Goal: Information Seeking & Learning: Learn about a topic

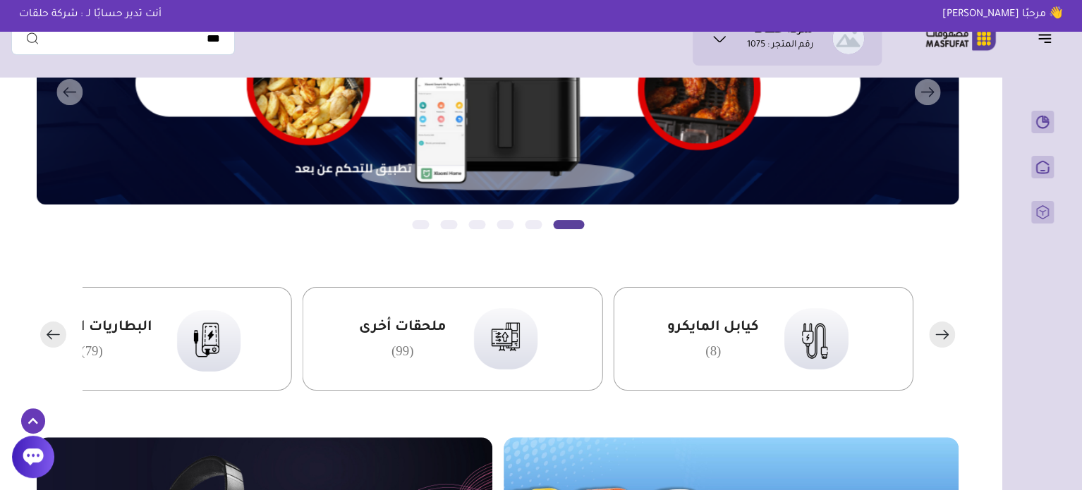
scroll to position [141, 0]
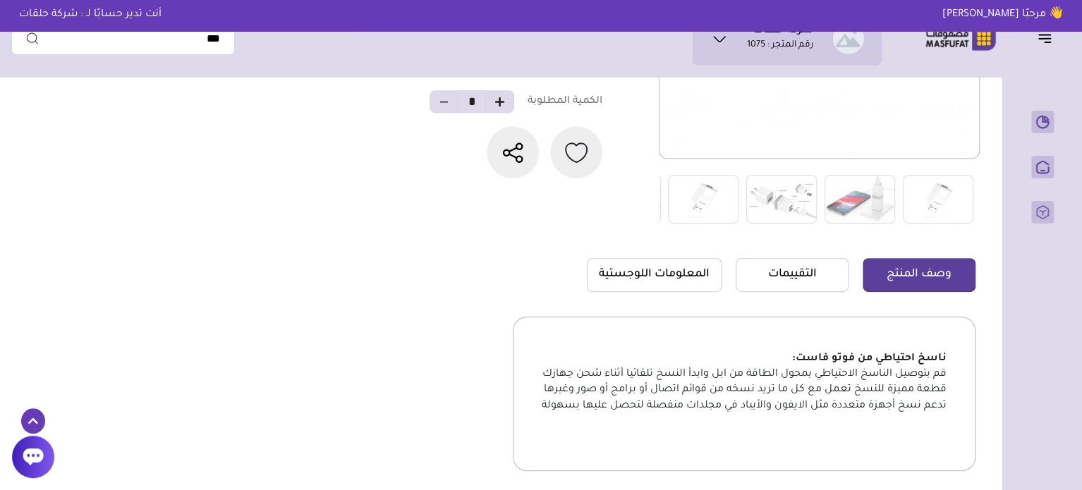
scroll to position [282, 0]
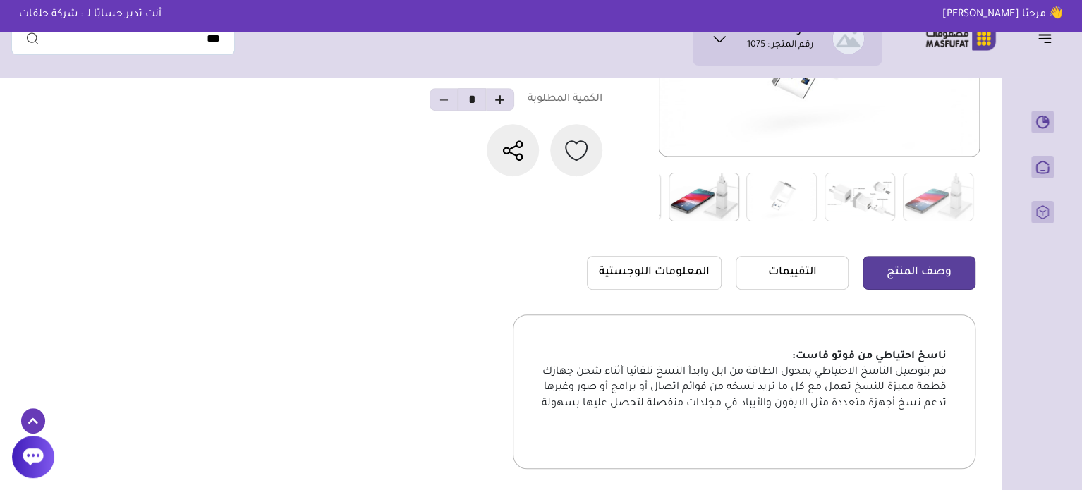
click at [708, 194] on img at bounding box center [704, 197] width 71 height 49
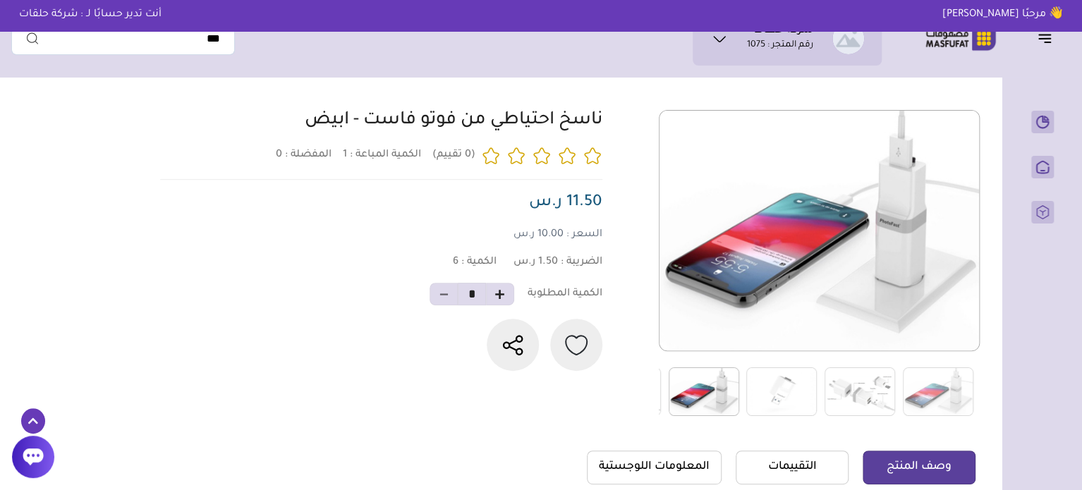
scroll to position [71, 0]
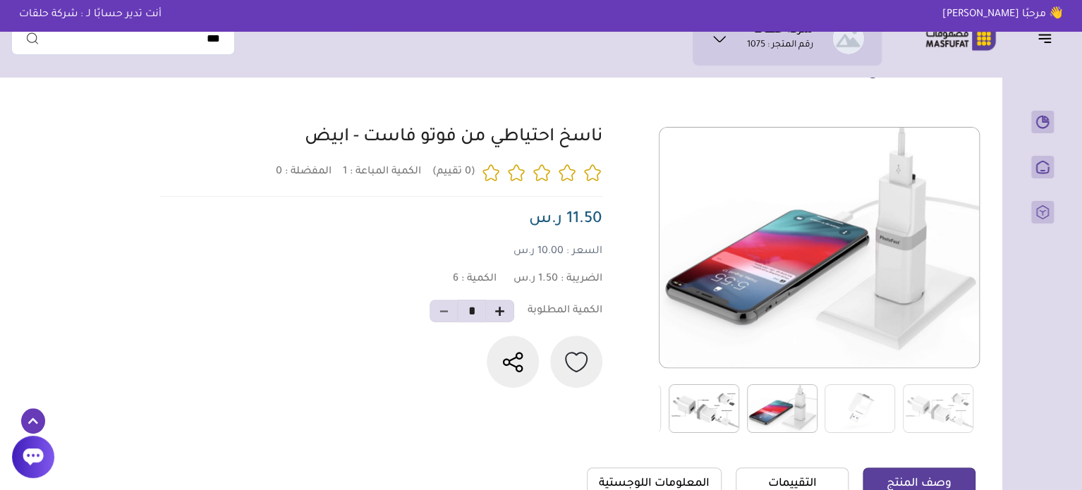
click at [726, 408] on img at bounding box center [704, 408] width 71 height 49
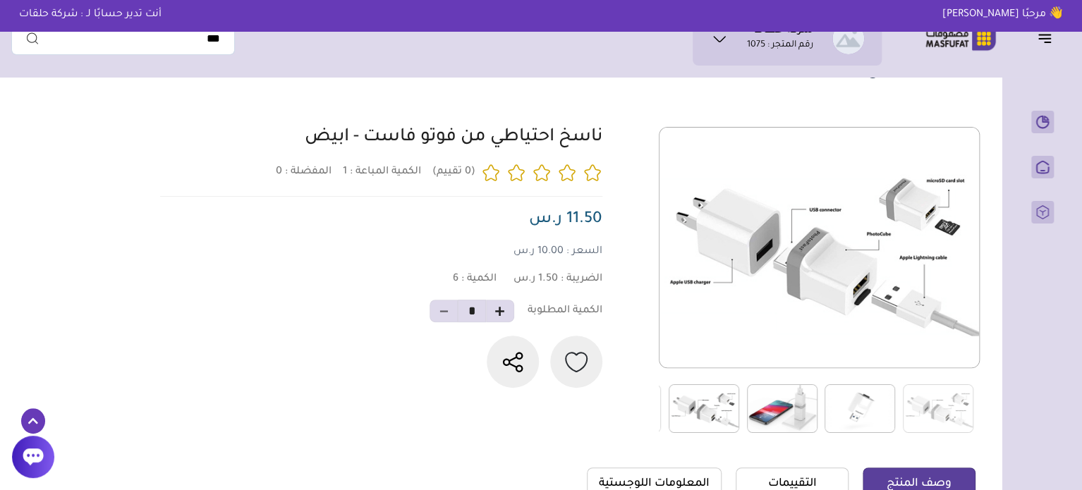
click at [879, 404] on img at bounding box center [859, 408] width 71 height 49
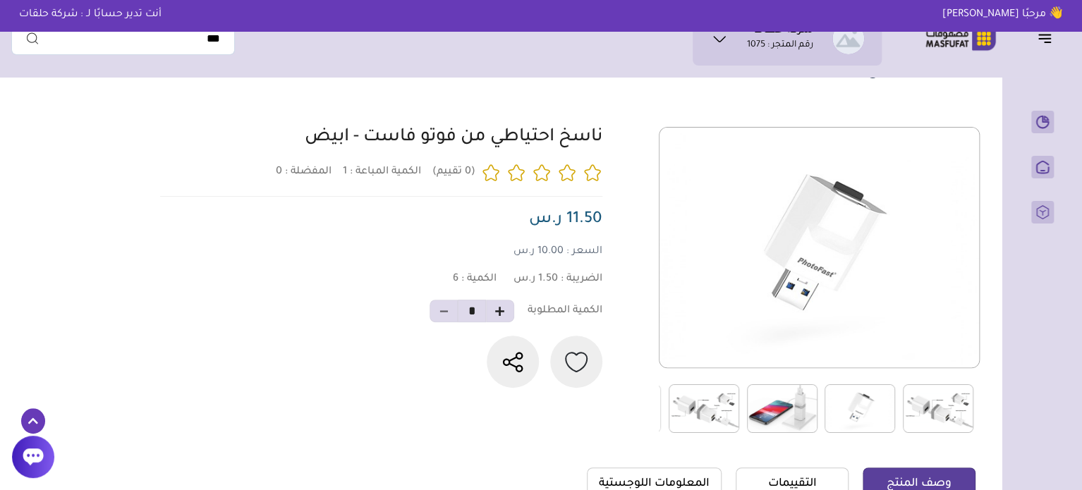
click at [934, 402] on img at bounding box center [938, 408] width 71 height 49
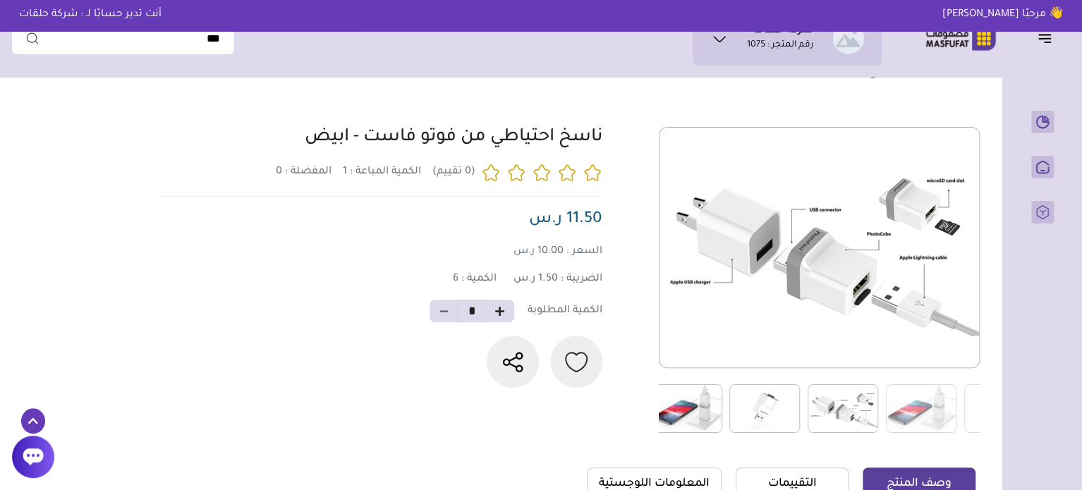
drag, startPoint x: 942, startPoint y: 402, endPoint x: 759, endPoint y: 396, distance: 183.4
click at [768, 396] on div at bounding box center [924, 409] width 860 height 50
click at [843, 393] on img at bounding box center [859, 408] width 71 height 49
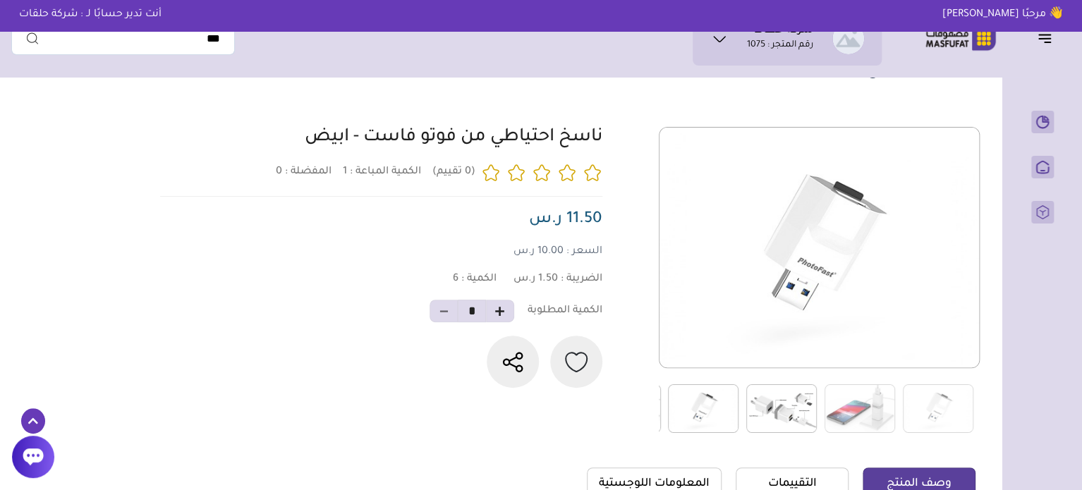
click at [791, 412] on img at bounding box center [781, 408] width 71 height 49
click at [795, 407] on img at bounding box center [781, 408] width 71 height 49
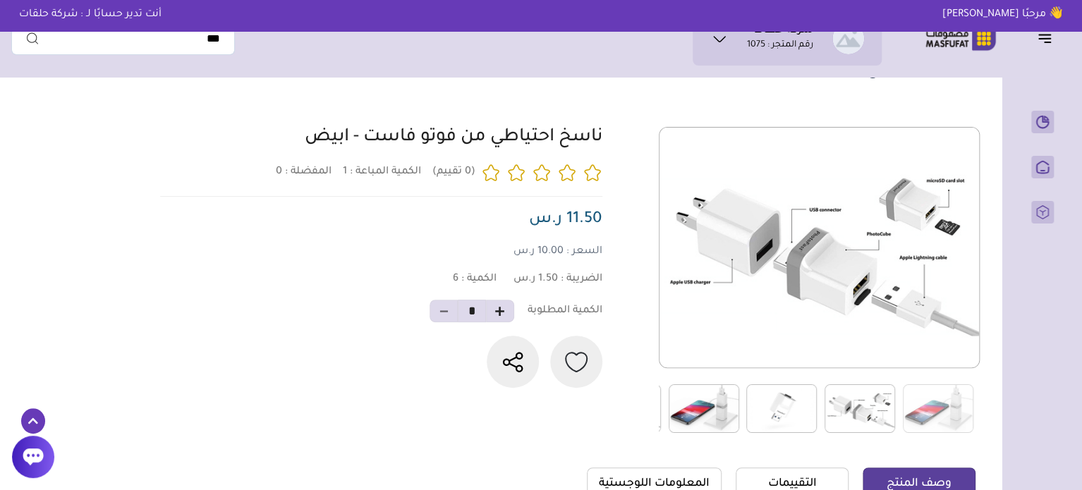
drag, startPoint x: 606, startPoint y: 133, endPoint x: 361, endPoint y: 142, distance: 245.6
click at [361, 142] on div at bounding box center [565, 280] width 819 height 307
copy link "ناسخ احتياطي من فوتو فاست"
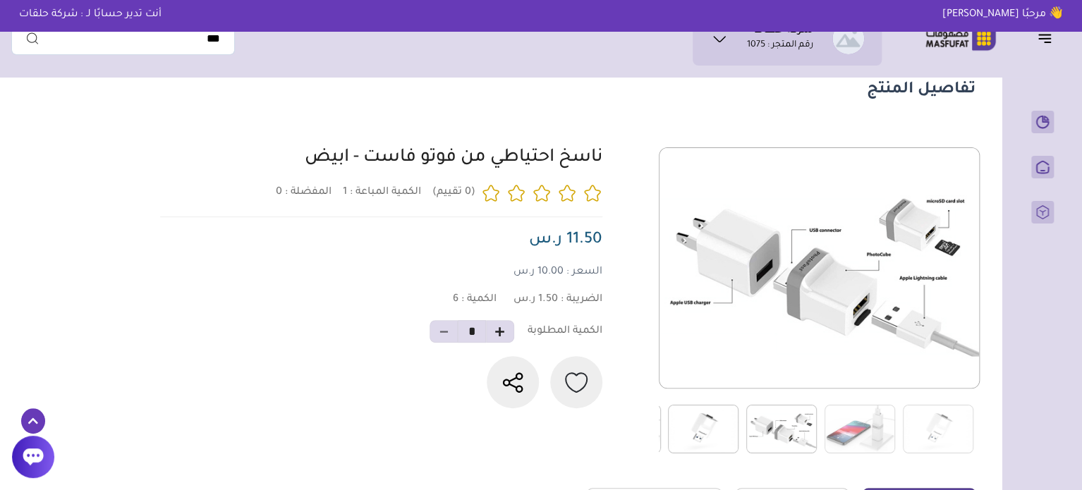
scroll to position [0, 0]
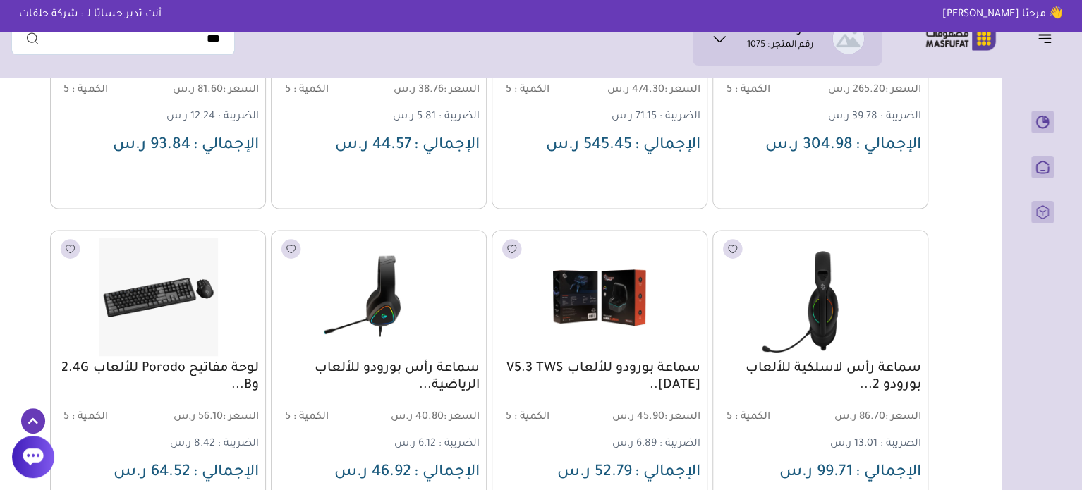
scroll to position [1340, 0]
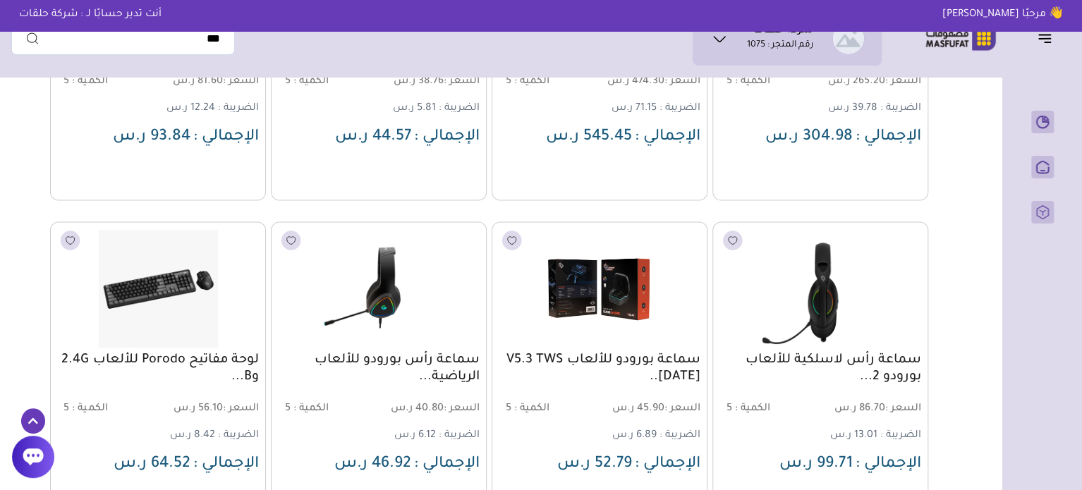
click at [629, 289] on img at bounding box center [599, 289] width 219 height 130
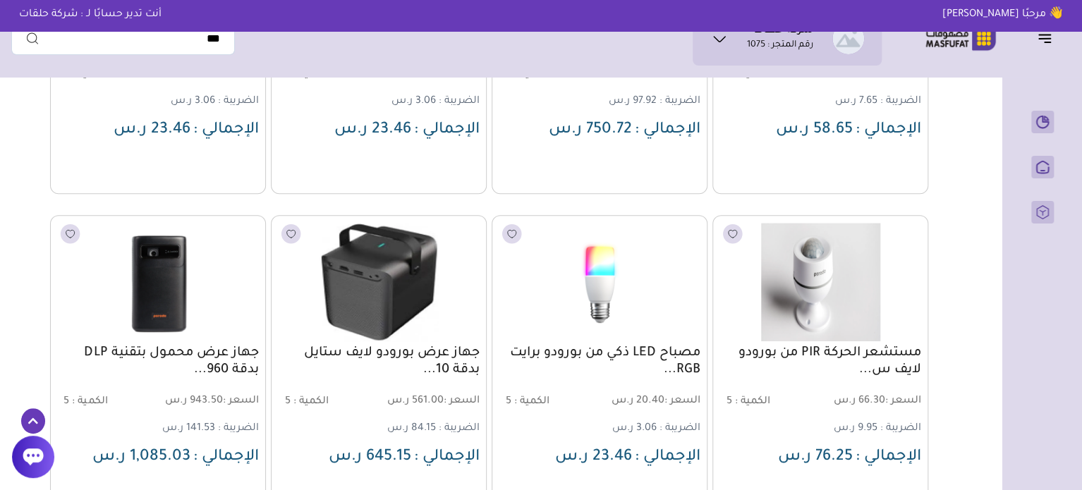
scroll to position [494, 0]
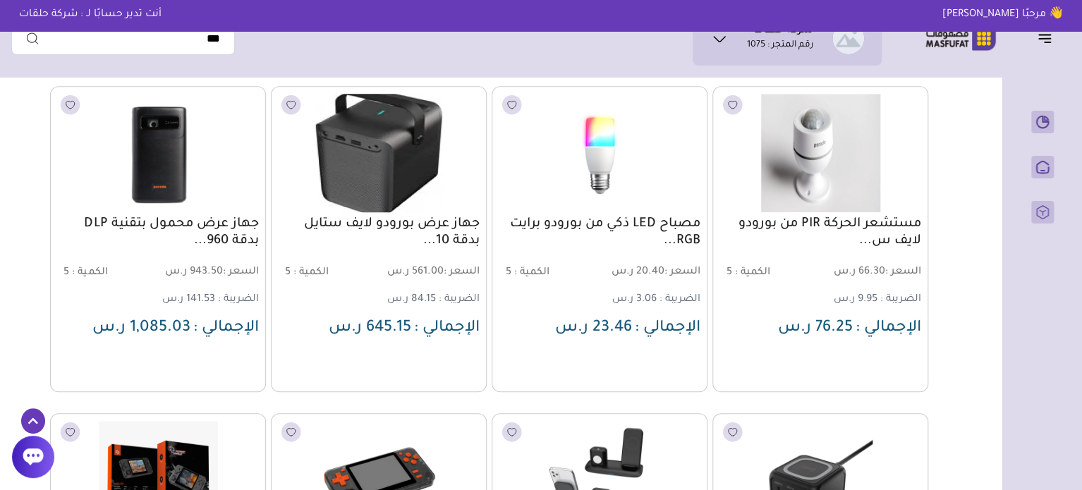
click at [377, 166] on img at bounding box center [378, 152] width 219 height 130
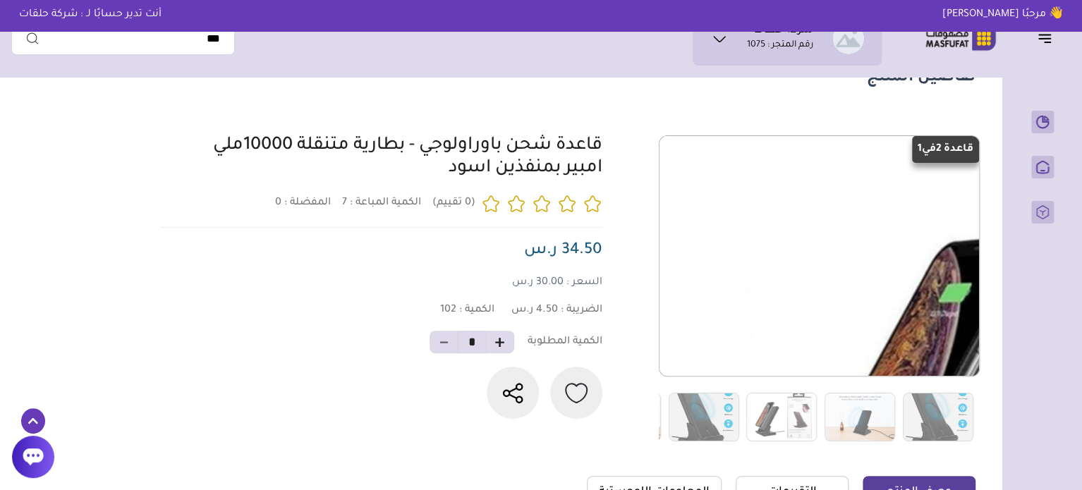
scroll to position [212, 0]
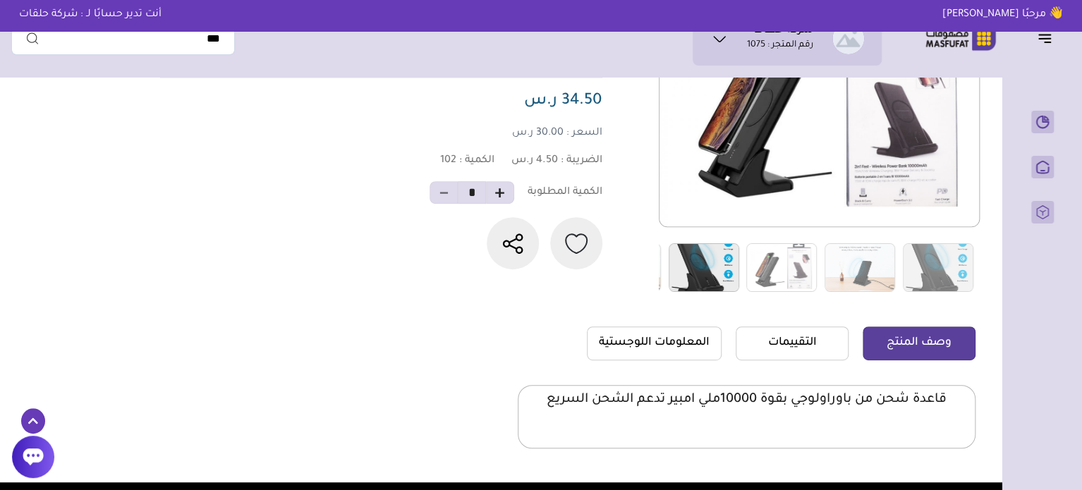
click at [711, 269] on img at bounding box center [704, 267] width 71 height 49
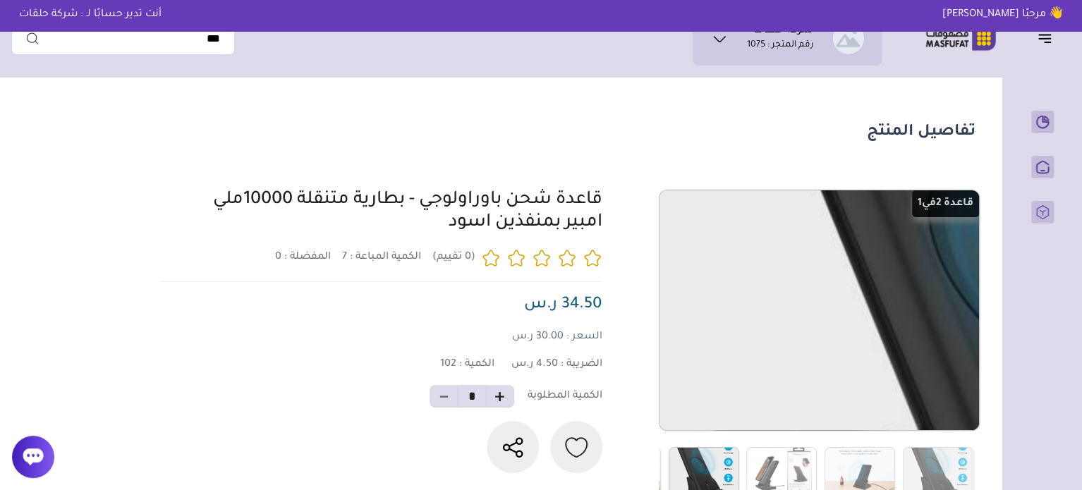
scroll to position [0, 0]
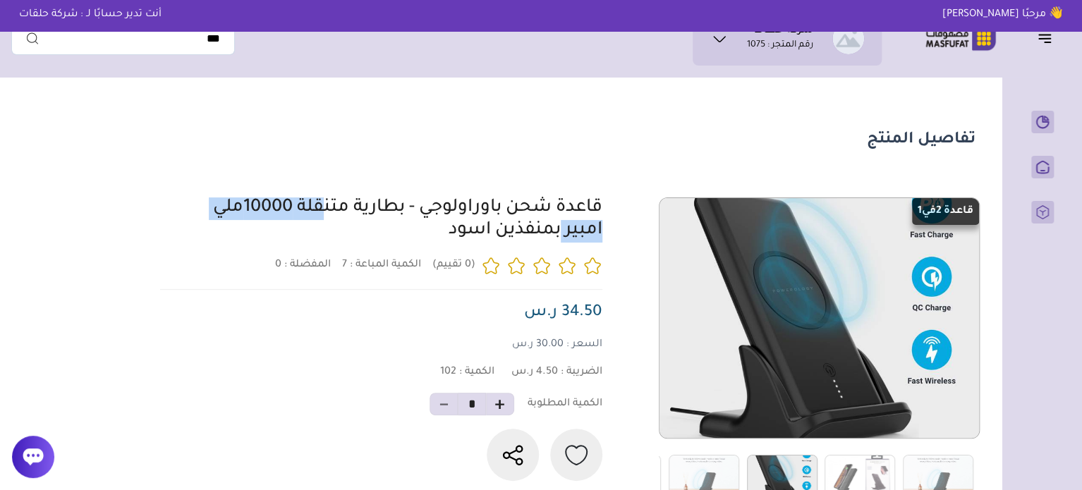
drag, startPoint x: 603, startPoint y: 209, endPoint x: 420, endPoint y: 211, distance: 182.6
click at [420, 211] on div "قاعدة 2في1 7 0 *" at bounding box center [565, 350] width 819 height 307
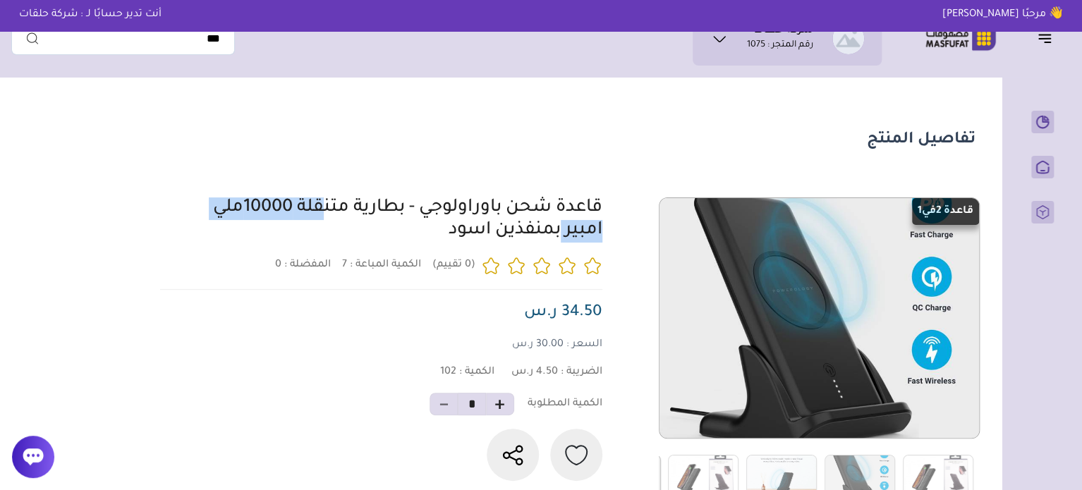
copy link "قاعدة شحن باوراولوجي"
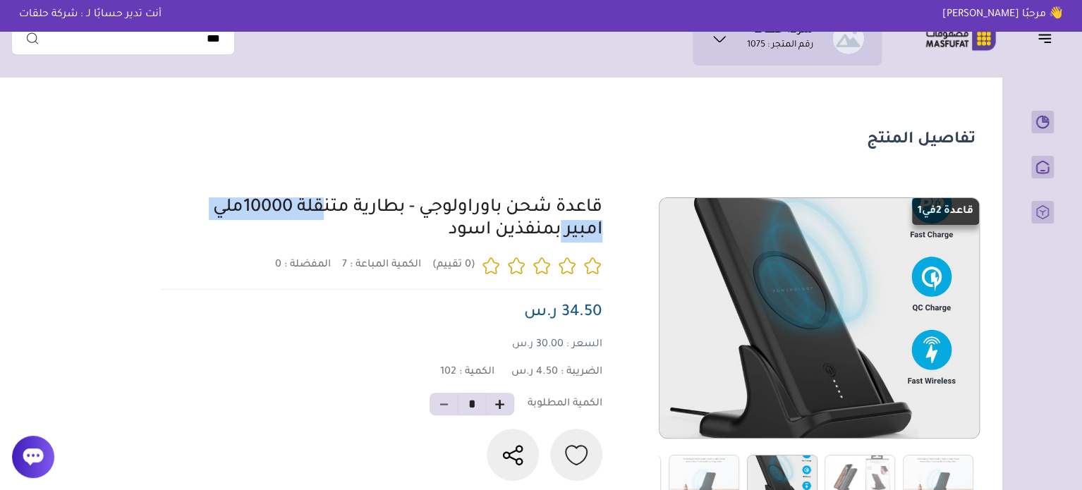
click at [611, 212] on div "قاعدة 2في1 7 0 *" at bounding box center [565, 350] width 819 height 307
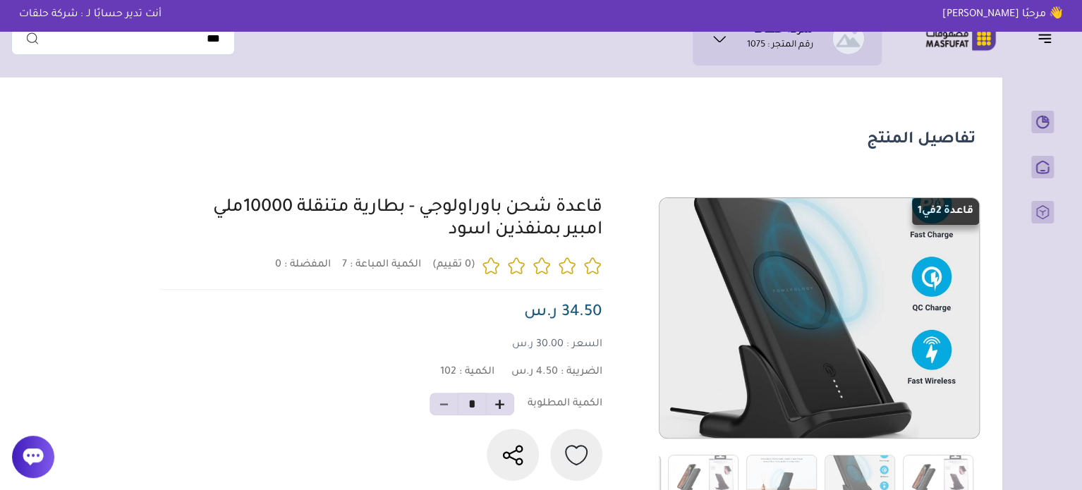
drag, startPoint x: 611, startPoint y: 212, endPoint x: 506, endPoint y: 237, distance: 107.9
click at [506, 237] on div "قاعدة 2في1 7 0 *" at bounding box center [565, 350] width 819 height 307
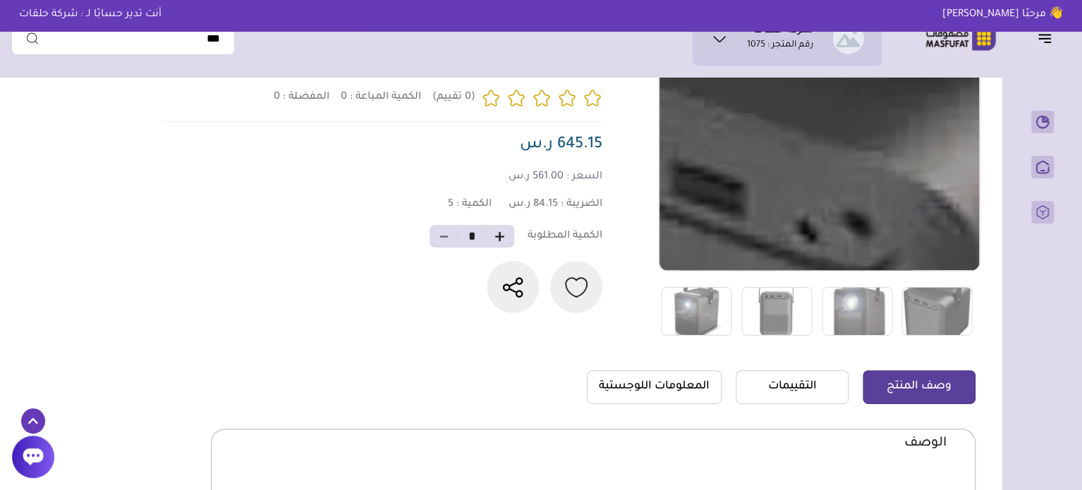
scroll to position [212, 0]
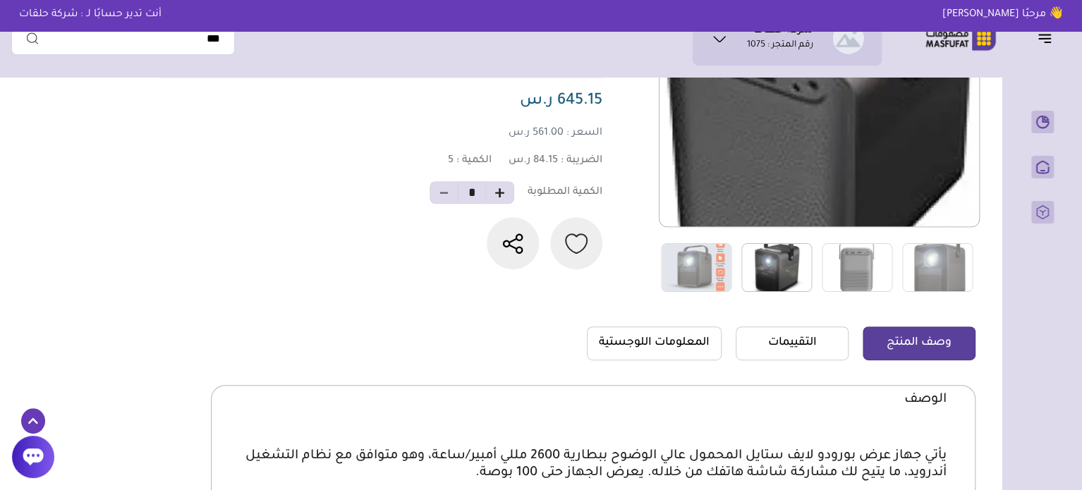
click at [767, 273] on img at bounding box center [776, 267] width 71 height 49
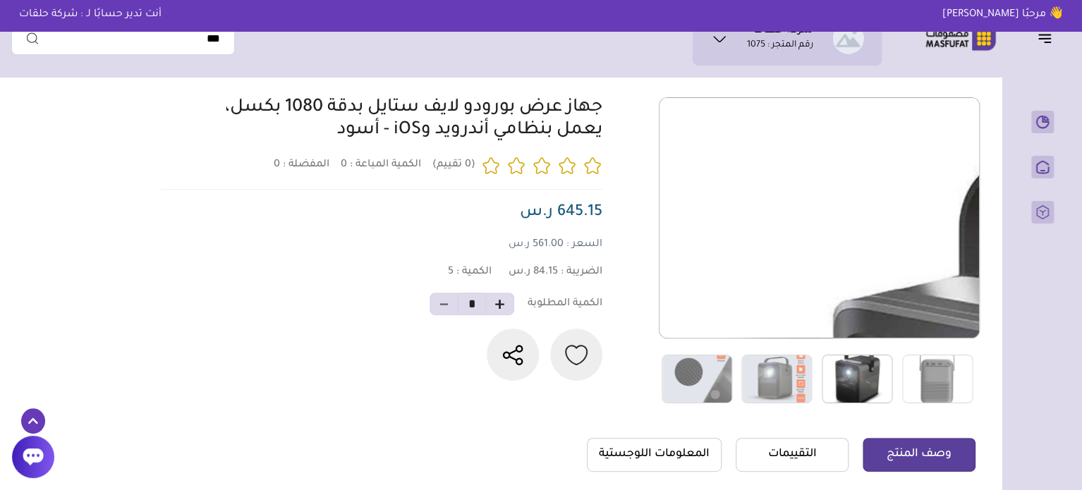
scroll to position [0, 0]
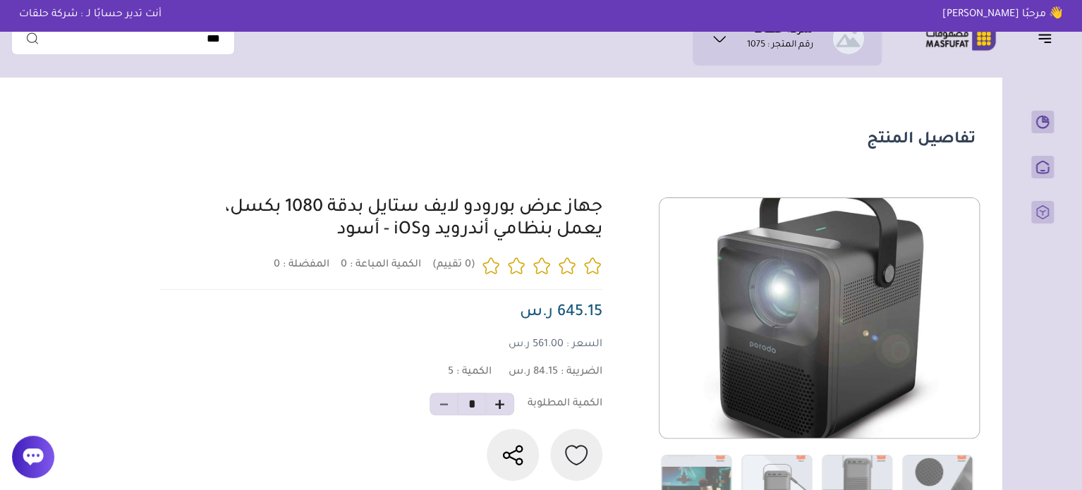
drag, startPoint x: 609, startPoint y: 207, endPoint x: 391, endPoint y: 240, distance: 221.0
click at [391, 240] on div "0 0 5 *" at bounding box center [565, 350] width 819 height 307
copy link "جهاز عرض بورودو لايف ستايل بدقة 1080 بكسل، يعمل بنظامي أندرويد وiOS"
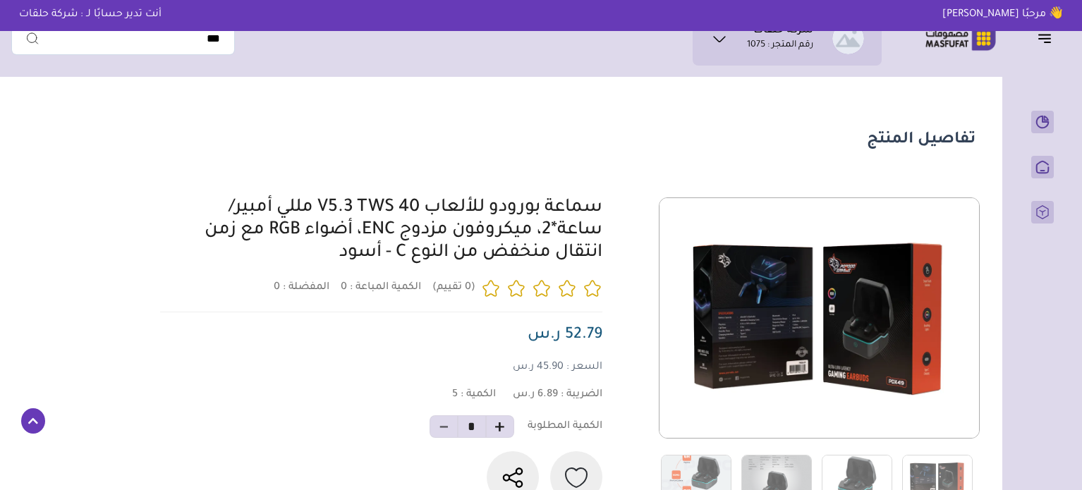
scroll to position [212, 0]
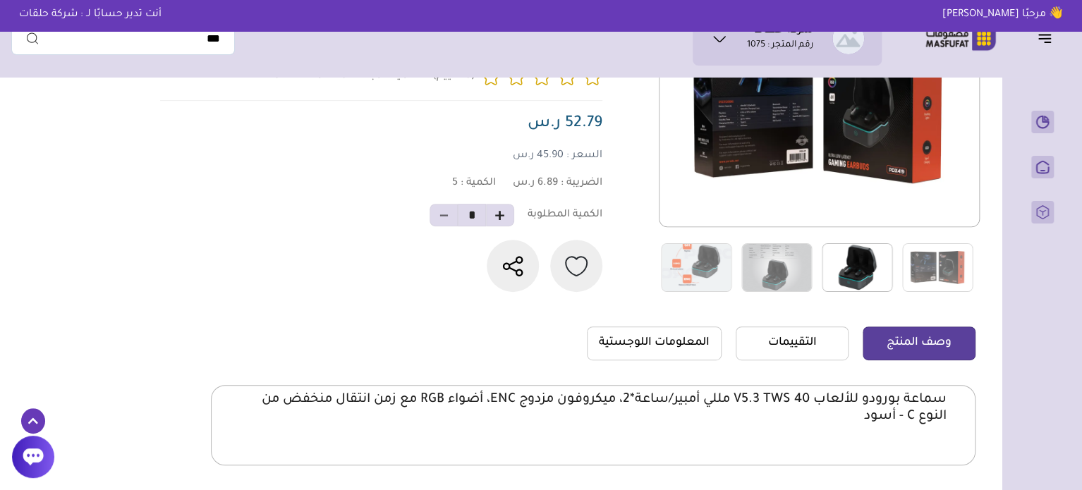
click at [858, 265] on img at bounding box center [857, 267] width 71 height 49
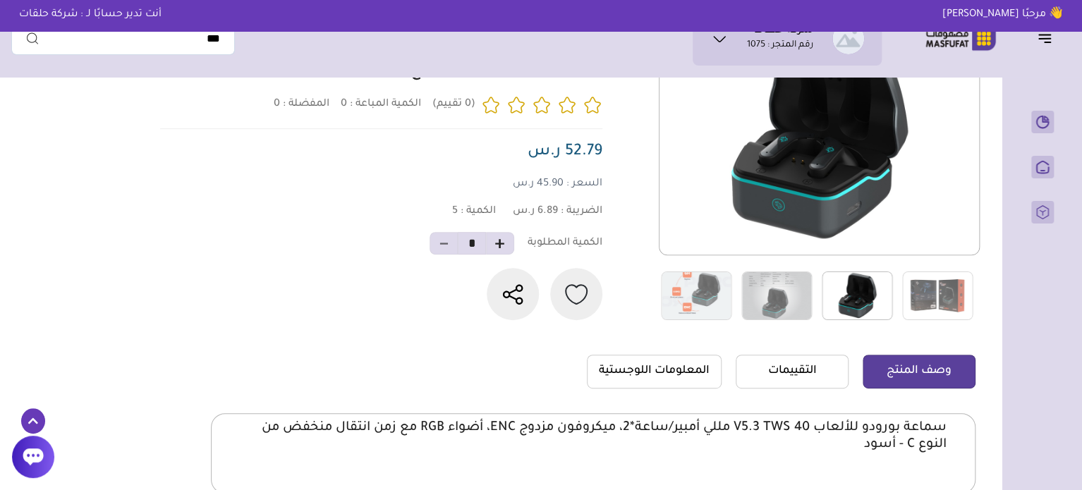
scroll to position [71, 0]
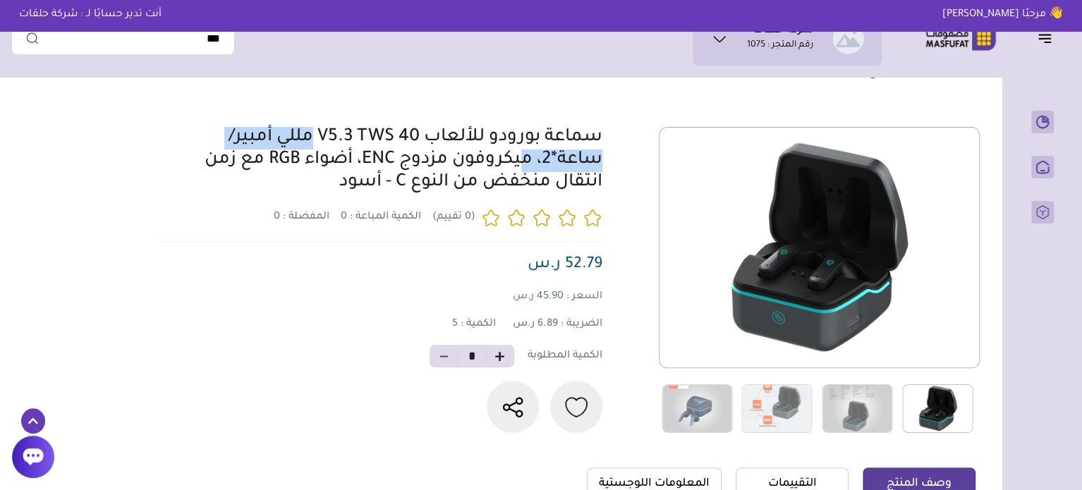
drag, startPoint x: 604, startPoint y: 138, endPoint x: 429, endPoint y: 136, distance: 174.9
click at [429, 136] on div "0 0 5 *" at bounding box center [565, 280] width 819 height 307
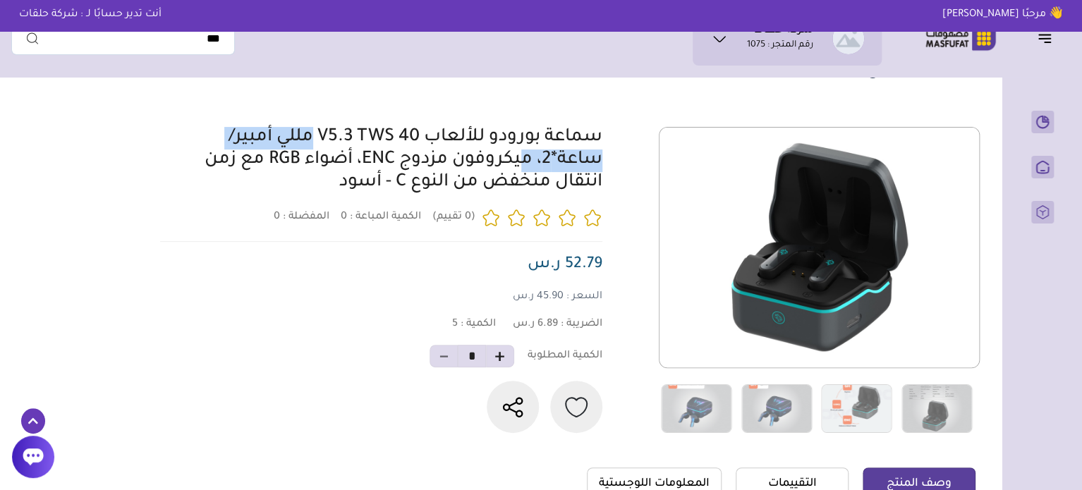
copy link "سماعة بورودو للألعاب"
click at [776, 399] on img at bounding box center [776, 408] width 71 height 49
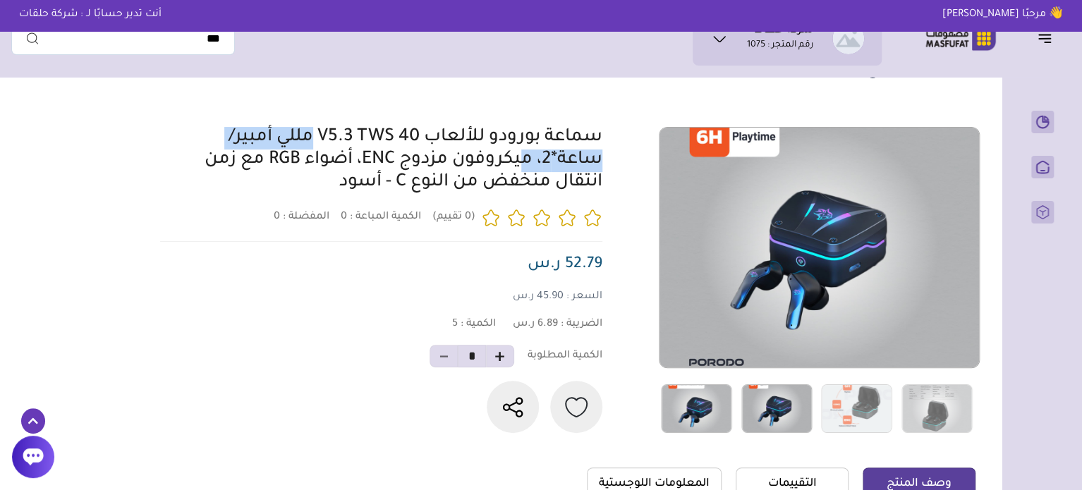
click at [698, 410] on img at bounding box center [696, 408] width 71 height 49
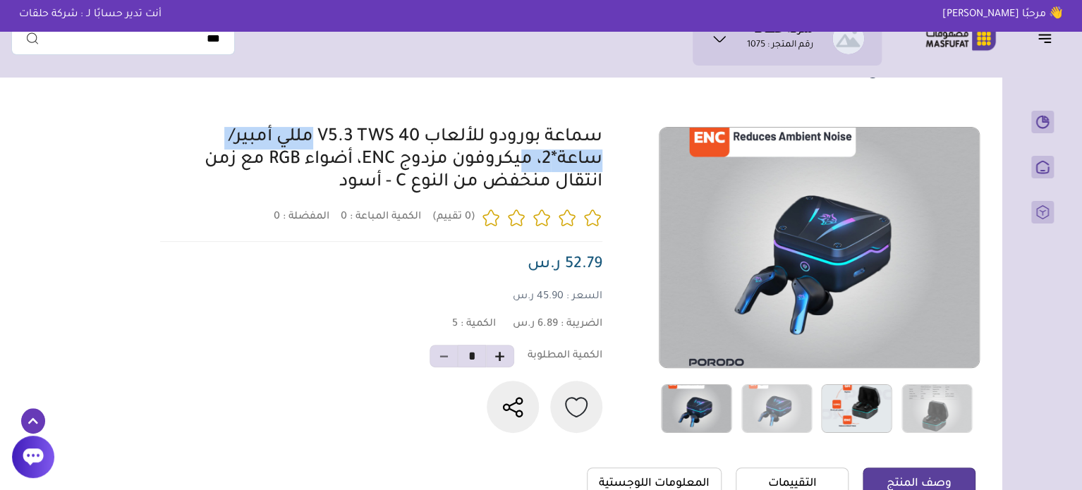
click at [857, 398] on img at bounding box center [856, 408] width 71 height 49
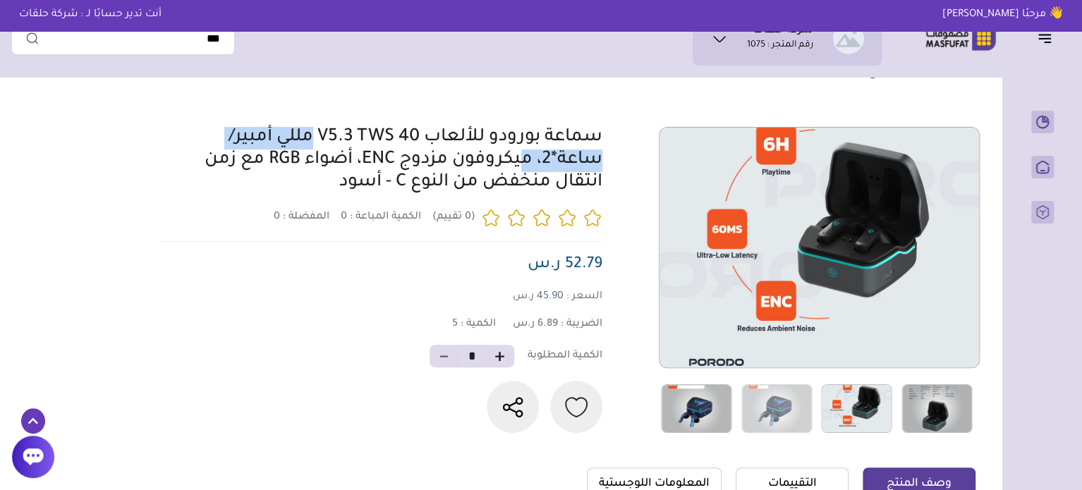
click at [934, 401] on img at bounding box center [936, 408] width 71 height 49
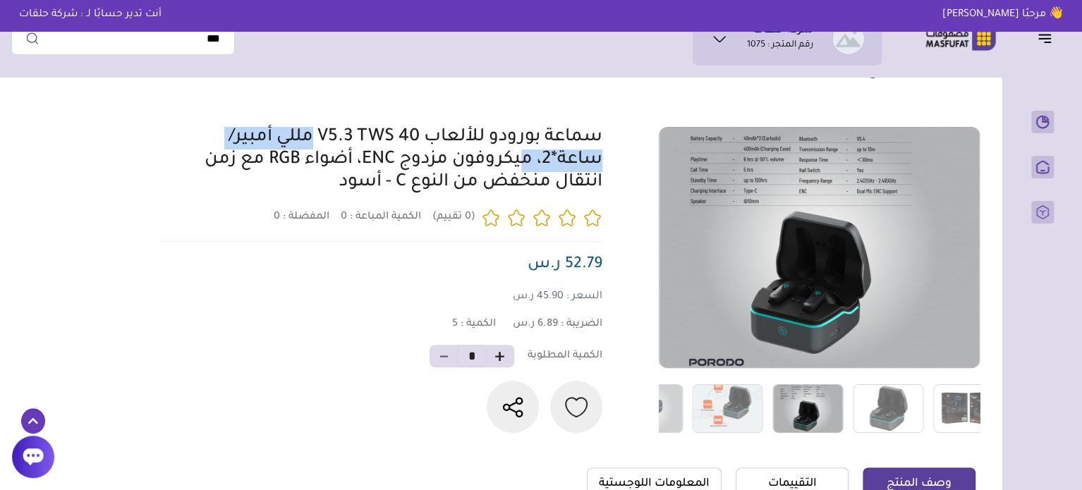
drag, startPoint x: 934, startPoint y: 401, endPoint x: 733, endPoint y: 404, distance: 201.0
click at [736, 403] on div at bounding box center [569, 409] width 1845 height 50
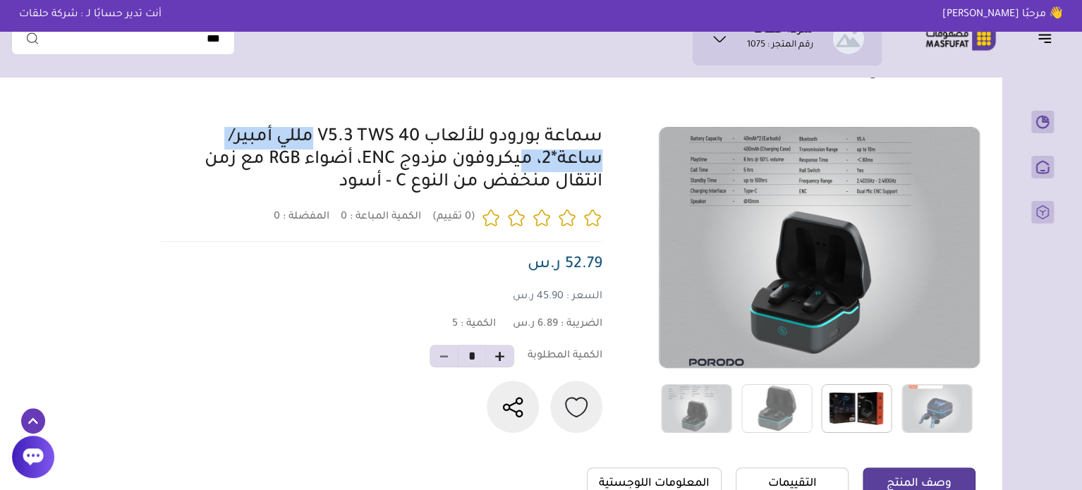
click at [862, 403] on img at bounding box center [856, 408] width 71 height 49
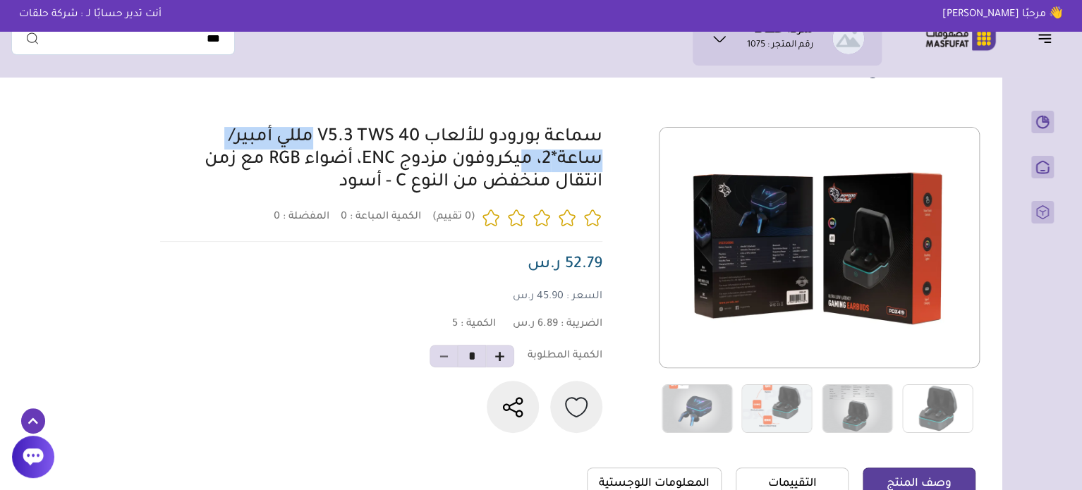
click at [609, 134] on div "0 0 5 *" at bounding box center [565, 280] width 819 height 307
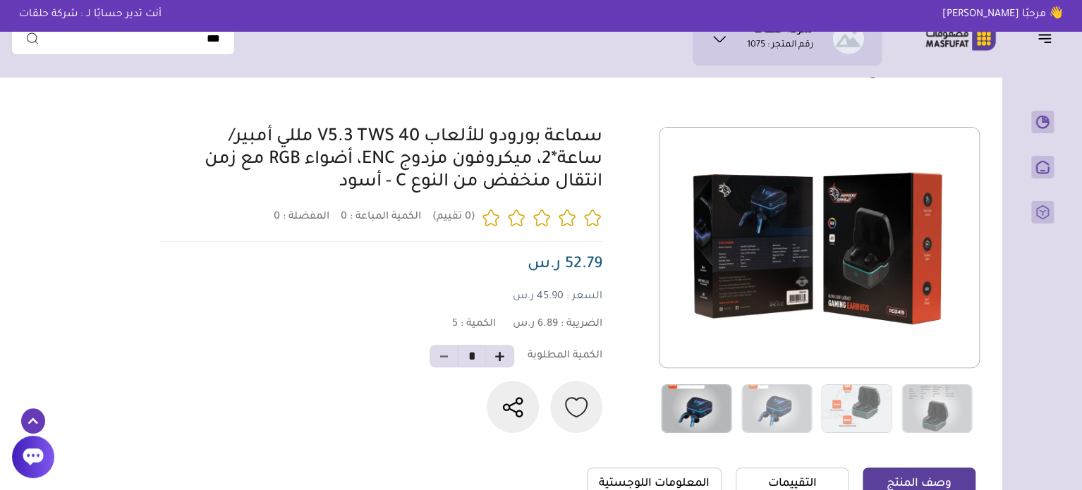
drag, startPoint x: 609, startPoint y: 134, endPoint x: 396, endPoint y: 197, distance: 222.0
click at [396, 197] on div "0 0 5 *" at bounding box center [565, 280] width 819 height 307
